Goal: Communication & Community: Ask a question

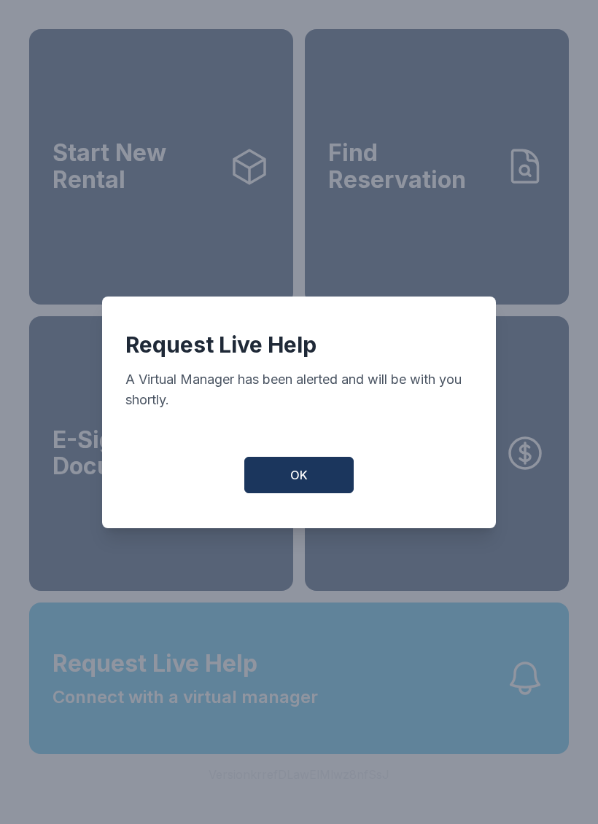
click at [329, 466] on button "OK" at bounding box center [298, 475] width 109 height 36
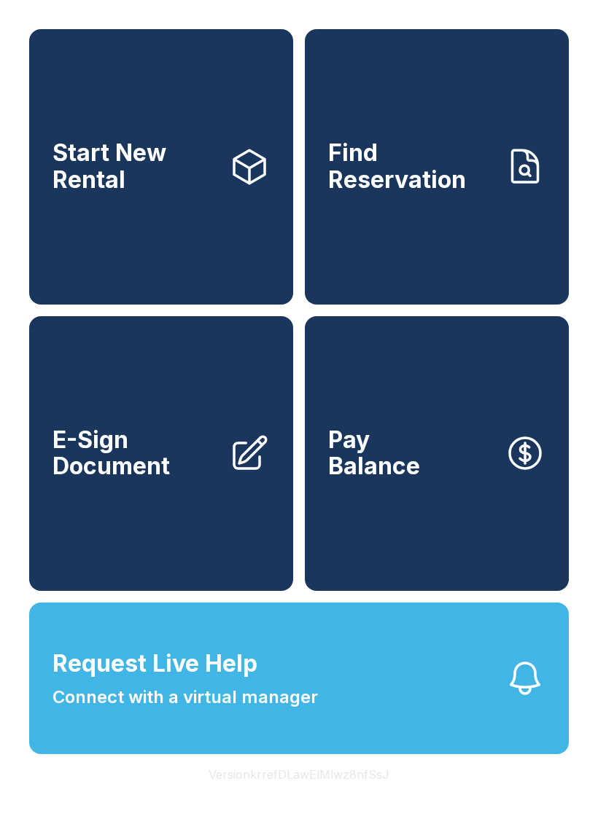
click at [351, 723] on button "Request Live Help Connect with a virtual manager" at bounding box center [298, 679] width 539 height 152
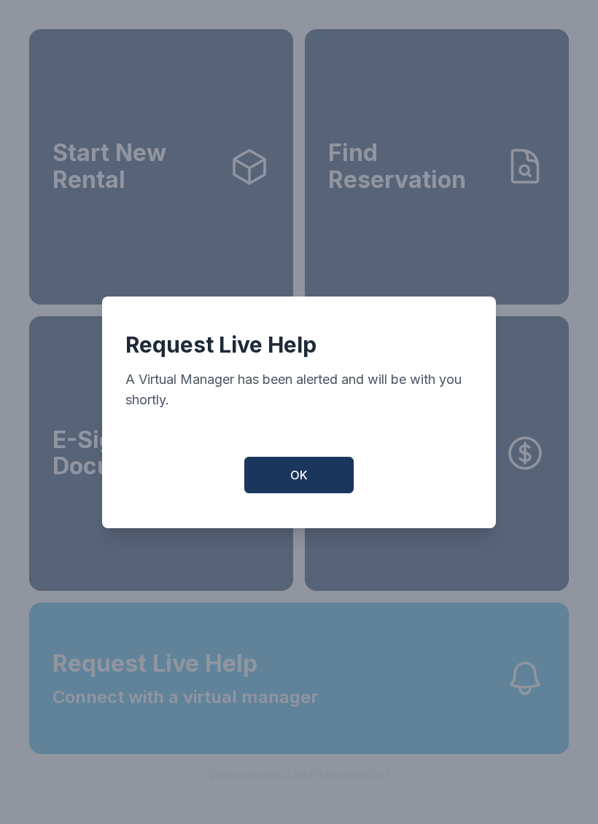
click at [307, 480] on span "OK" at bounding box center [298, 474] width 17 height 17
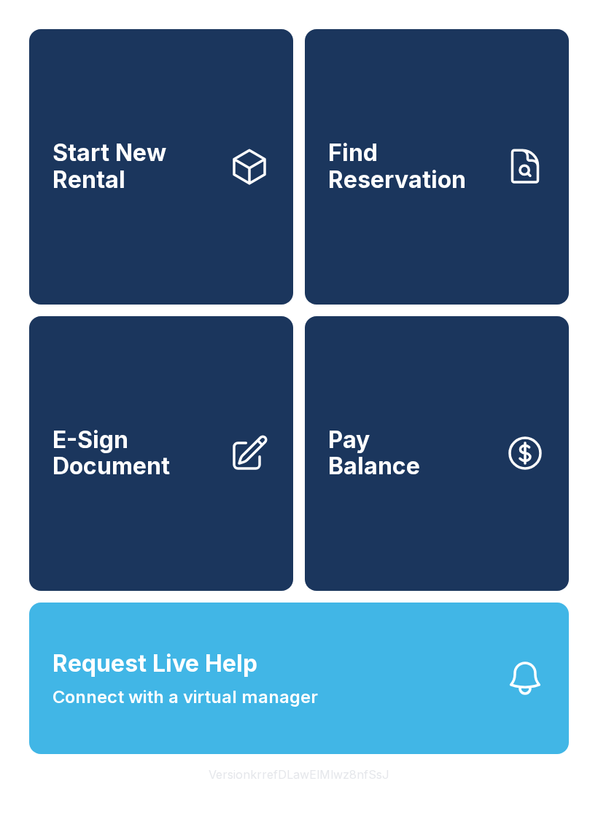
click at [482, 716] on button "Request Live Help Connect with a virtual manager" at bounding box center [298, 679] width 539 height 152
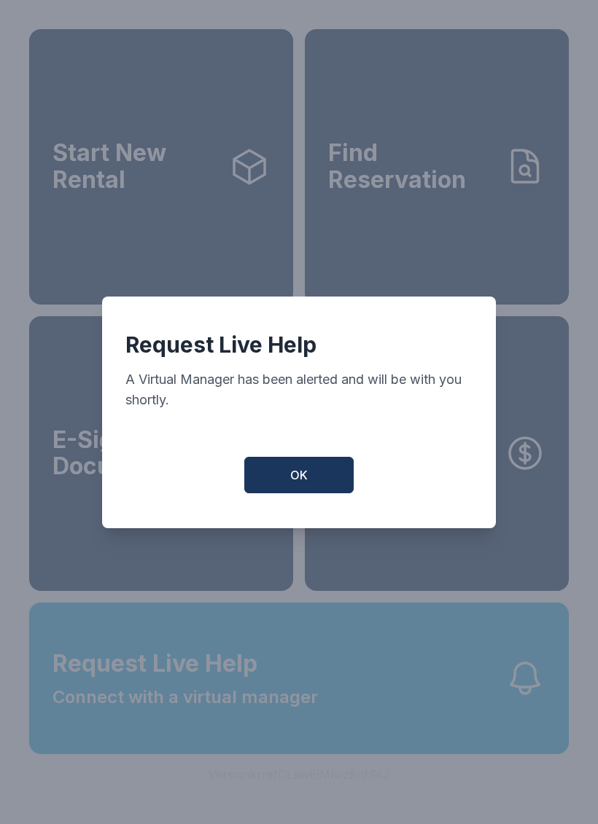
click at [332, 480] on button "OK" at bounding box center [298, 475] width 109 height 36
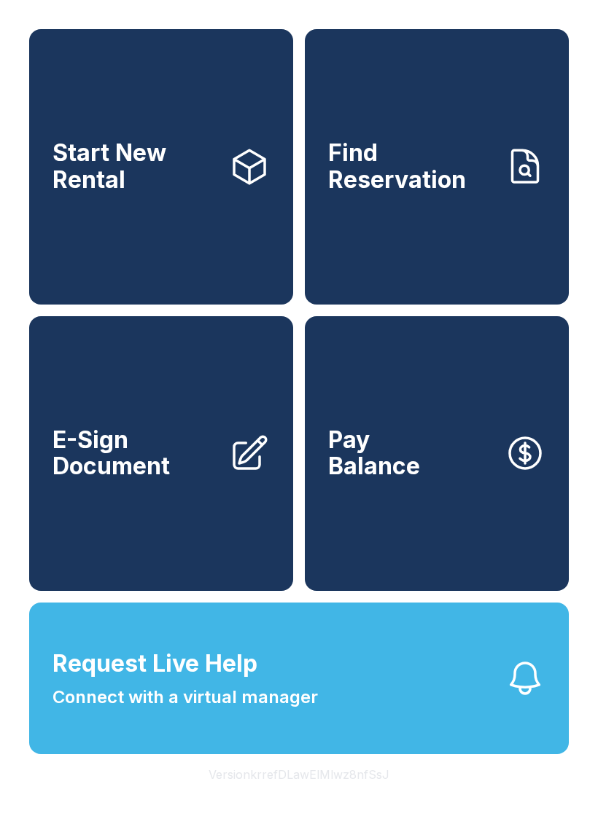
click at [261, 694] on span "Request Live Help Connect with a virtual manager" at bounding box center [184, 678] width 265 height 64
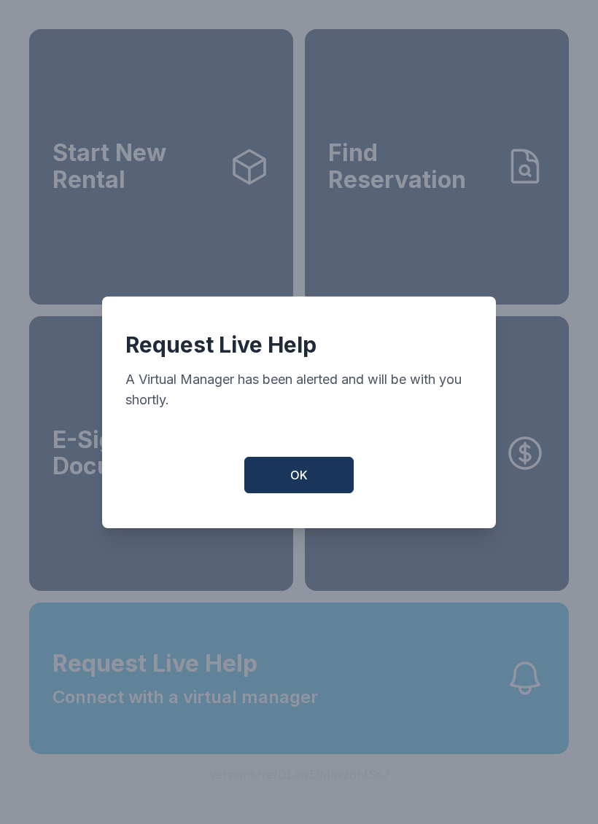
click at [302, 477] on span "OK" at bounding box center [298, 474] width 17 height 17
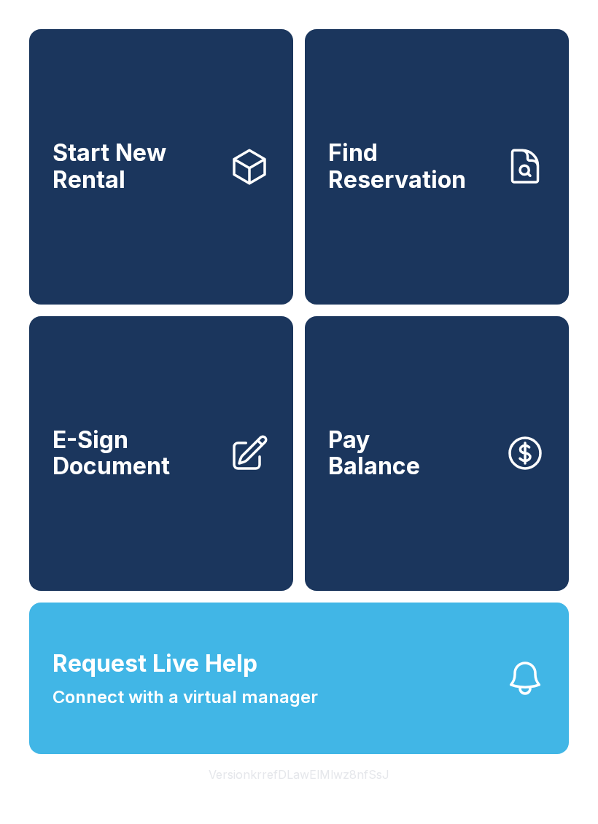
click at [259, 711] on span "Connect with a virtual manager" at bounding box center [184, 697] width 265 height 26
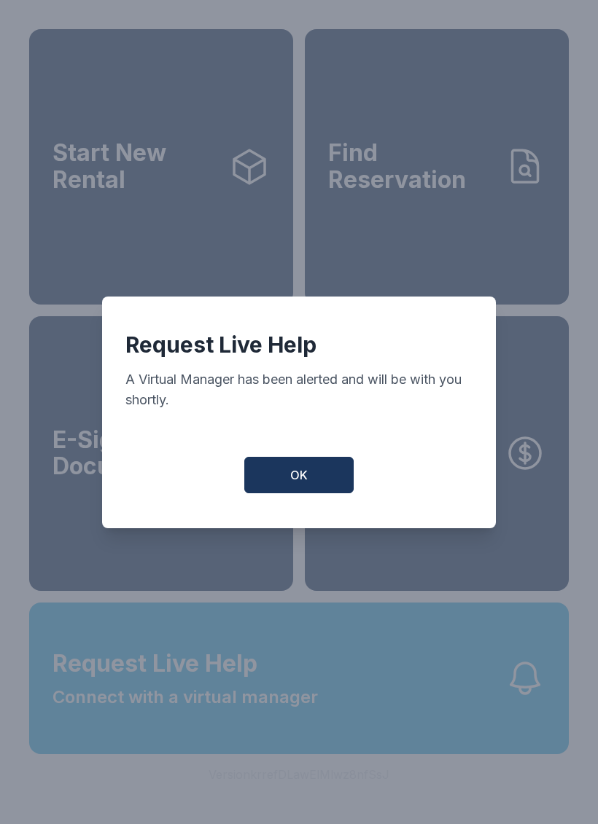
click at [321, 477] on button "OK" at bounding box center [298, 475] width 109 height 36
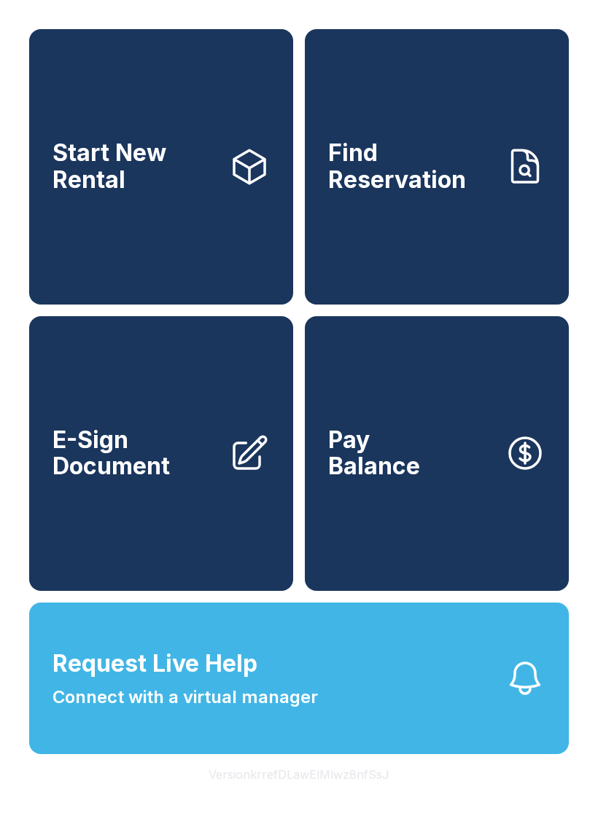
click at [266, 711] on span "Connect with a virtual manager" at bounding box center [184, 697] width 265 height 26
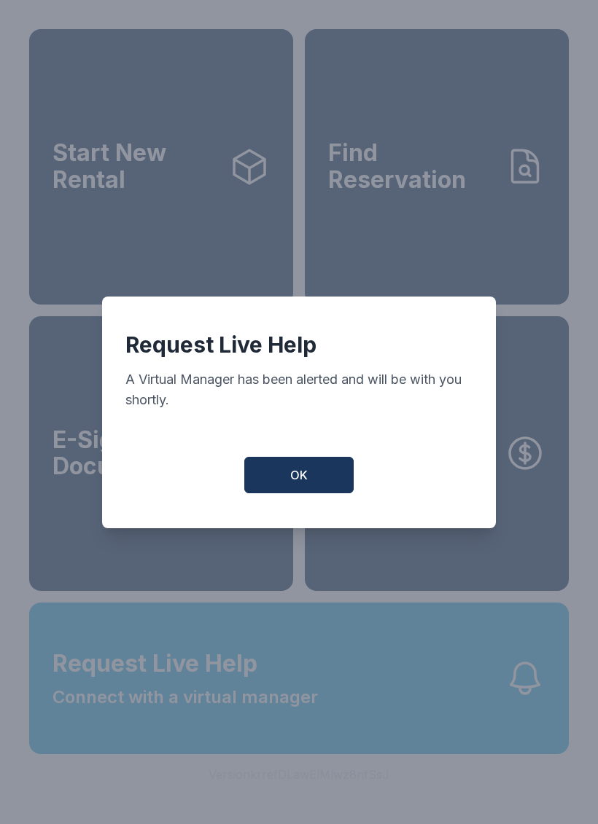
click at [305, 474] on button "OK" at bounding box center [298, 475] width 109 height 36
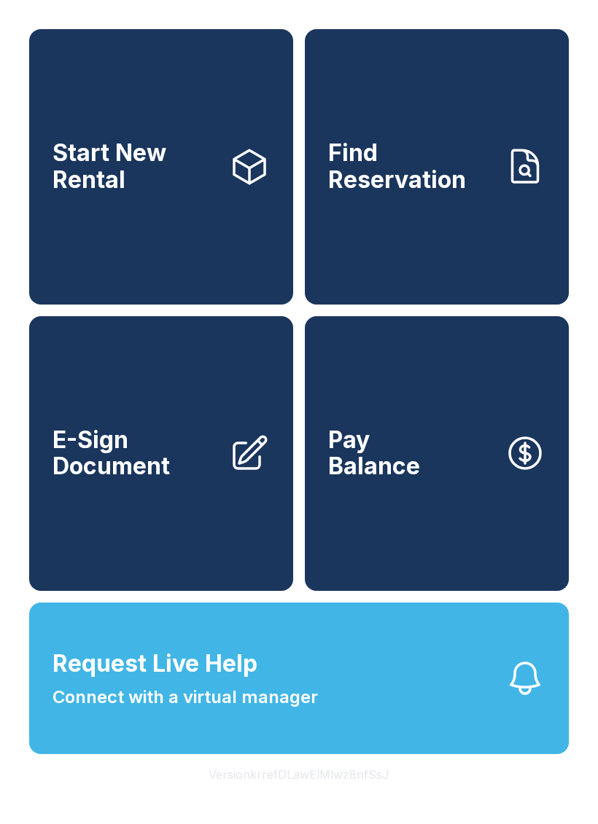
click at [374, 715] on button "Request Live Help Connect with a virtual manager" at bounding box center [298, 679] width 539 height 152
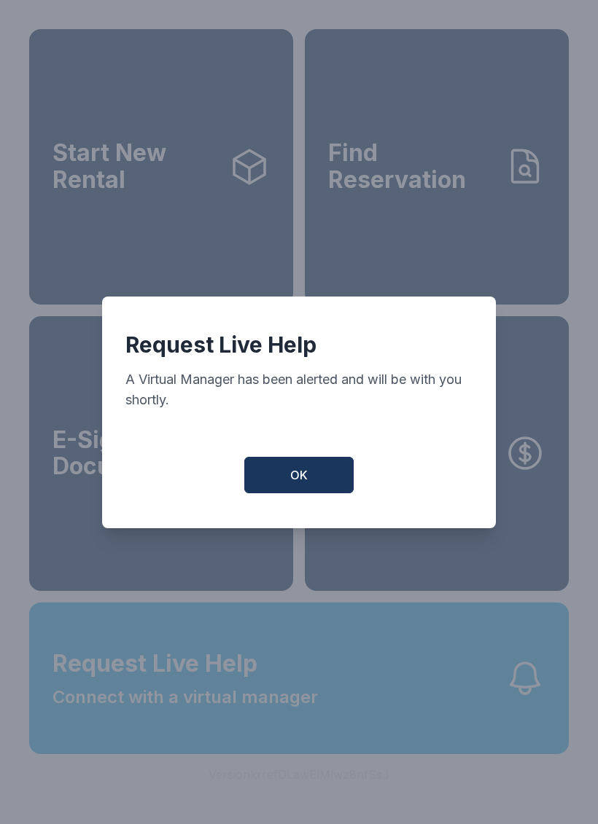
click at [314, 479] on button "OK" at bounding box center [298, 475] width 109 height 36
